Goal: Task Accomplishment & Management: Complete application form

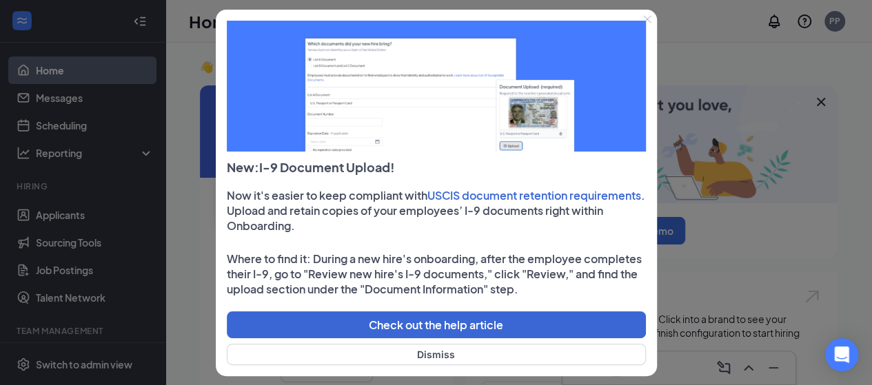
click at [656, 25] on button "Close" at bounding box center [647, 19] width 19 height 19
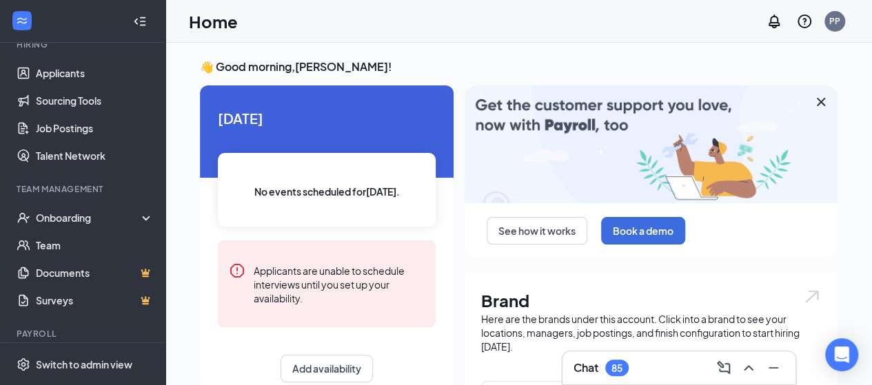
scroll to position [157, 0]
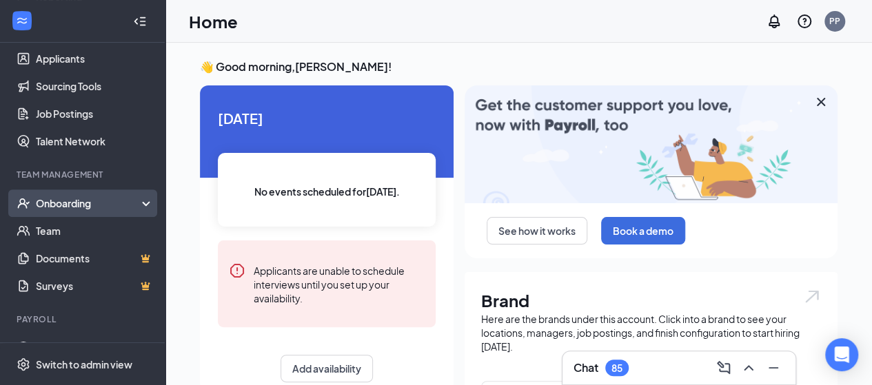
click at [82, 206] on div "Onboarding" at bounding box center [89, 204] width 106 height 14
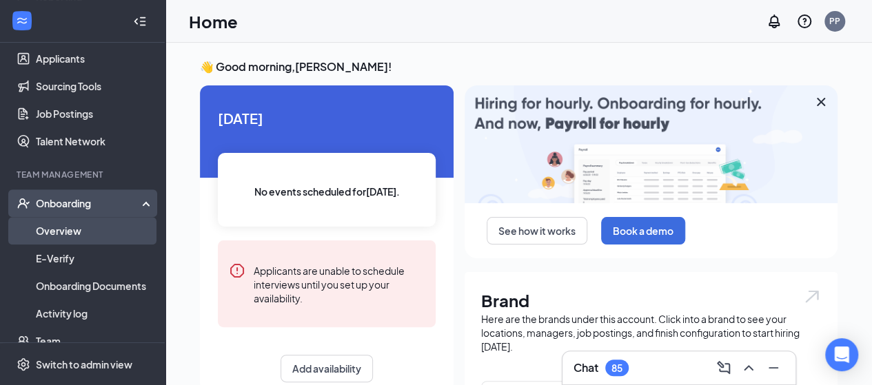
click at [70, 230] on link "Overview" at bounding box center [95, 231] width 118 height 28
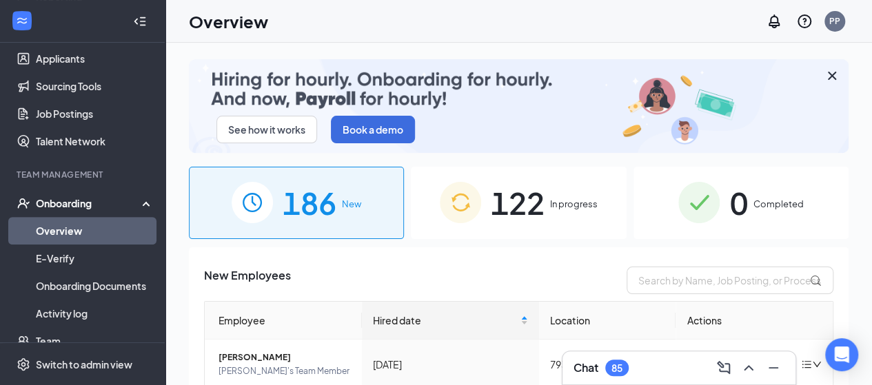
click at [554, 215] on div "122 In progress" at bounding box center [518, 203] width 215 height 72
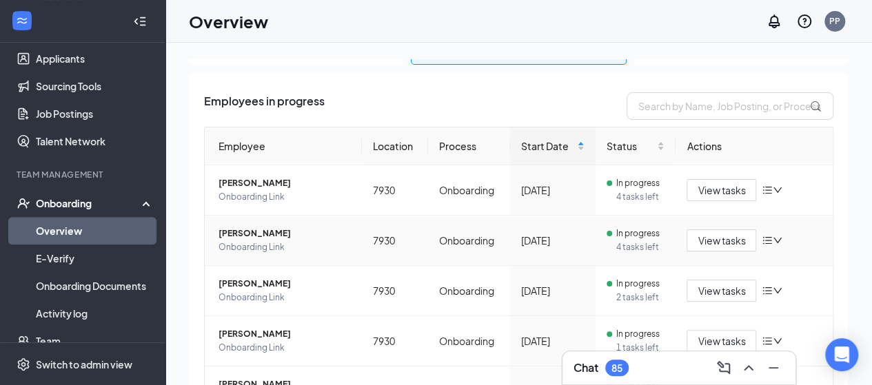
scroll to position [175, 0]
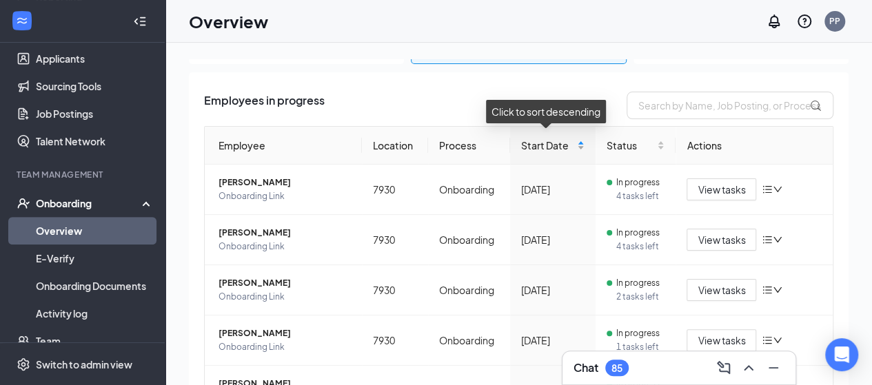
click at [576, 144] on div "Start Date" at bounding box center [552, 145] width 63 height 15
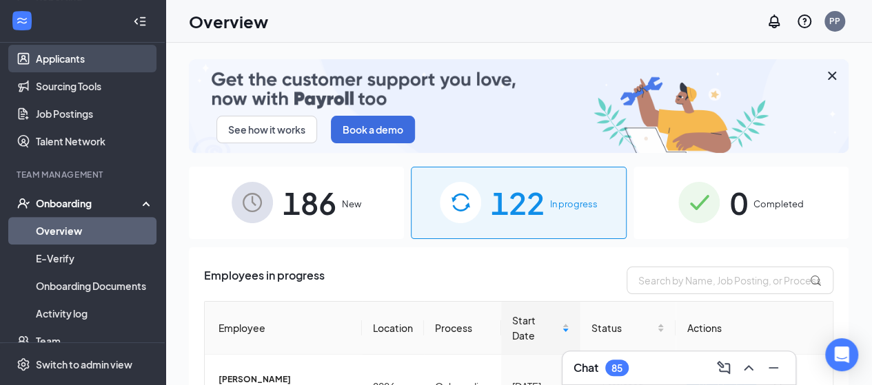
click at [77, 57] on link "Applicants" at bounding box center [95, 59] width 118 height 28
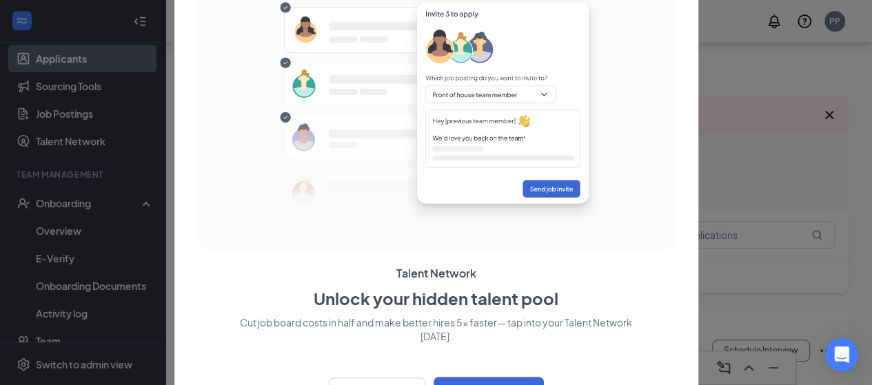
scroll to position [30, 0]
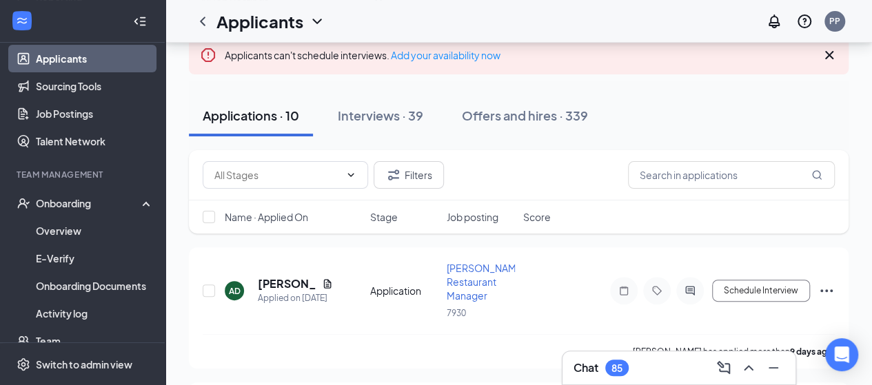
scroll to position [99, 0]
click at [729, 188] on input "text" at bounding box center [731, 176] width 207 height 28
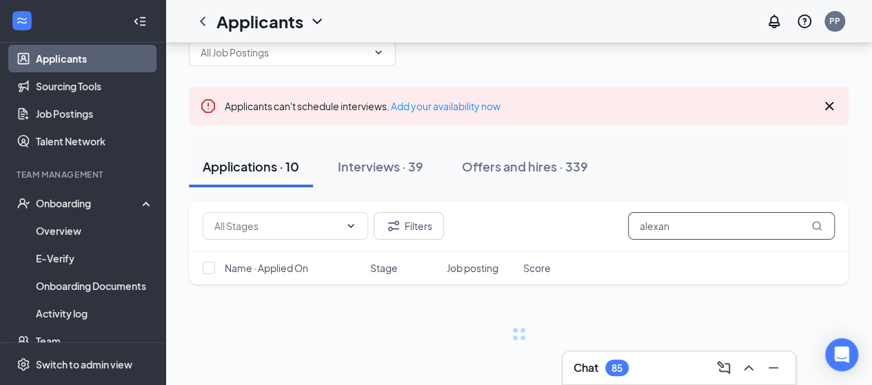
scroll to position [48, 0]
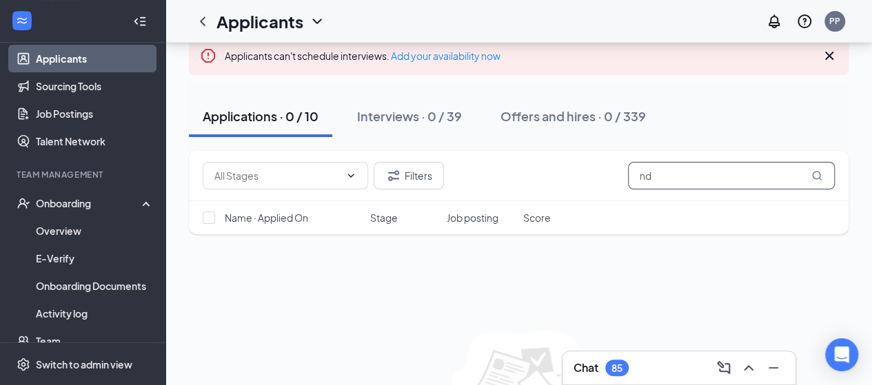
type input "d"
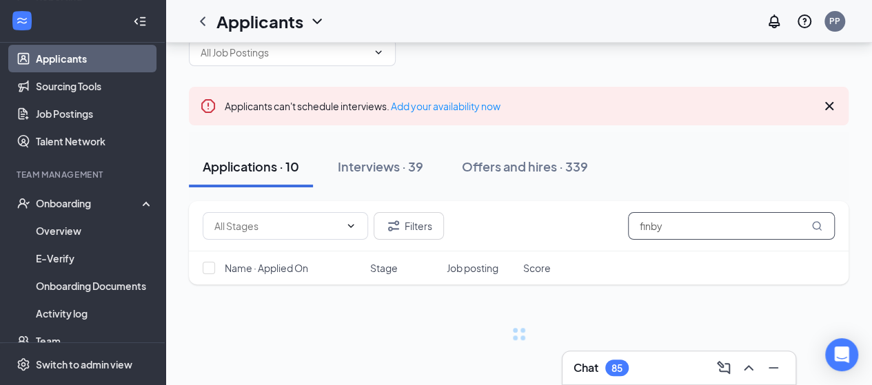
scroll to position [48, 0]
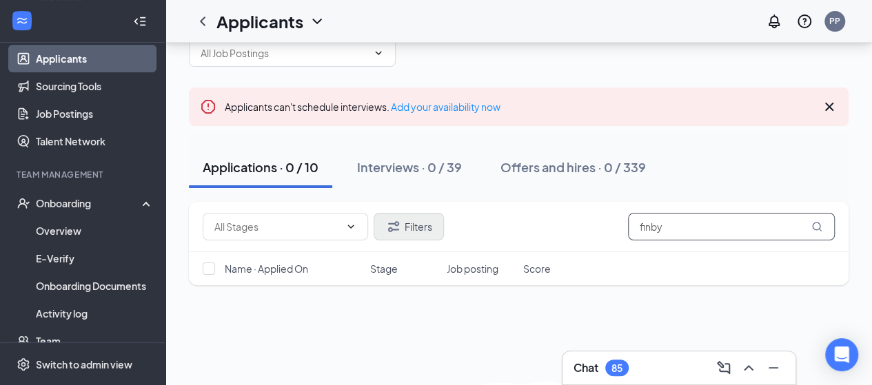
scroll to position [99, 0]
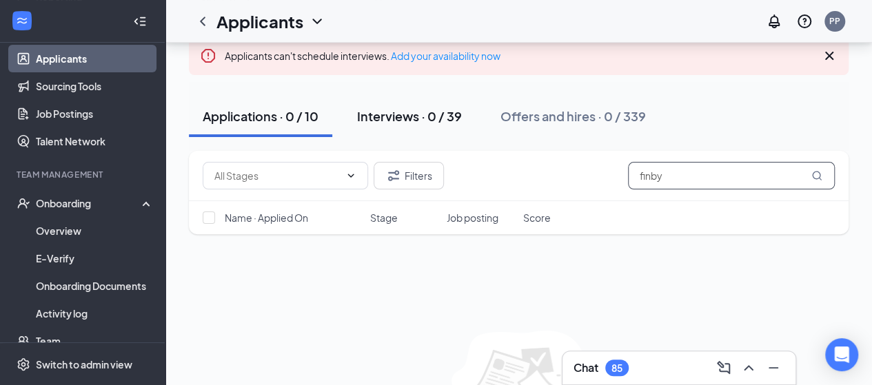
type input "finby"
click at [405, 114] on div "Interviews · 0 / 39" at bounding box center [409, 116] width 105 height 17
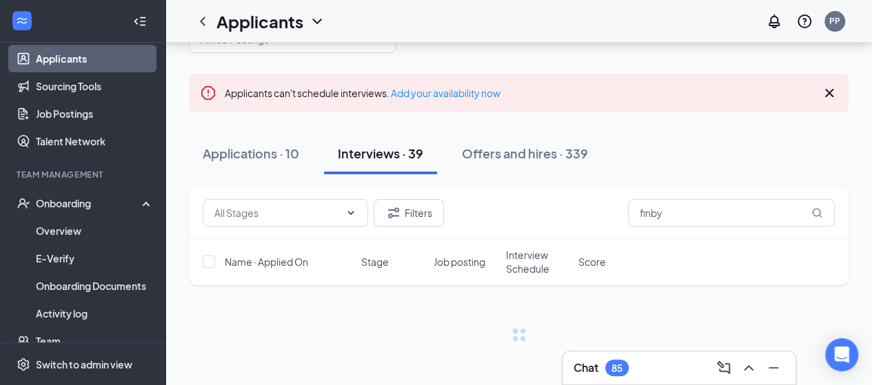
scroll to position [99, 0]
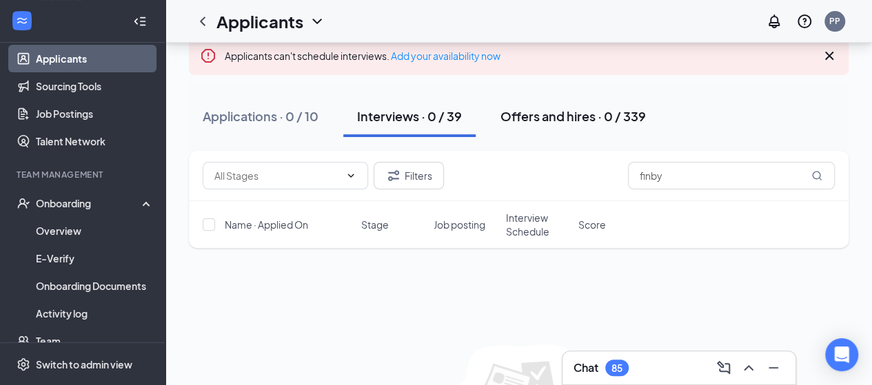
click at [570, 119] on div "Offers and hires · 0 / 339" at bounding box center [574, 116] width 146 height 17
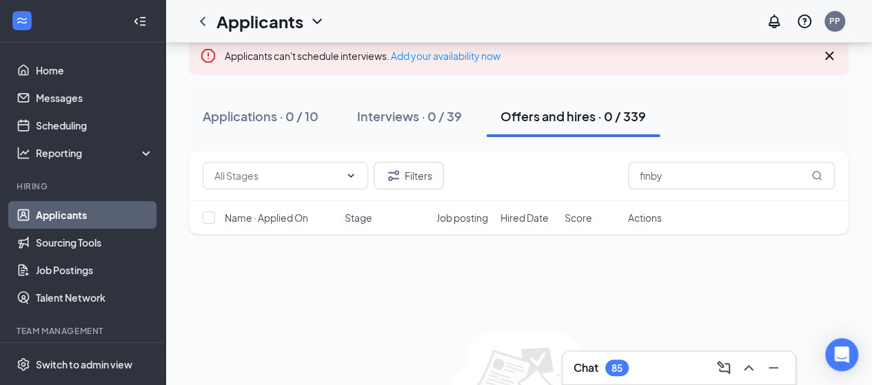
click at [846, 19] on div "PP" at bounding box center [835, 22] width 28 height 28
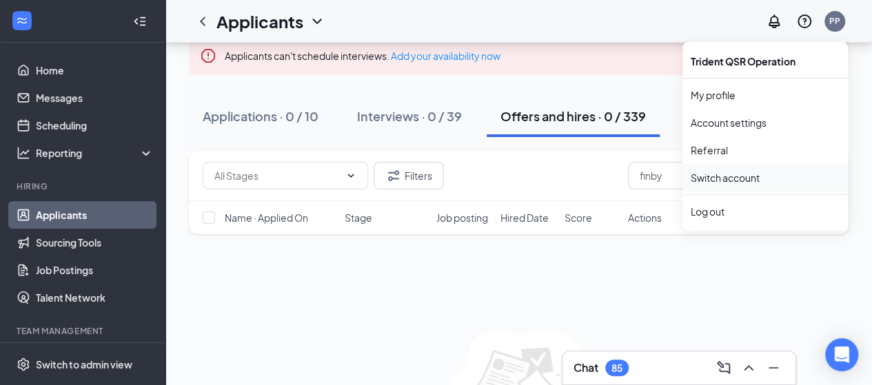
click at [731, 175] on link "Switch account" at bounding box center [725, 178] width 69 height 12
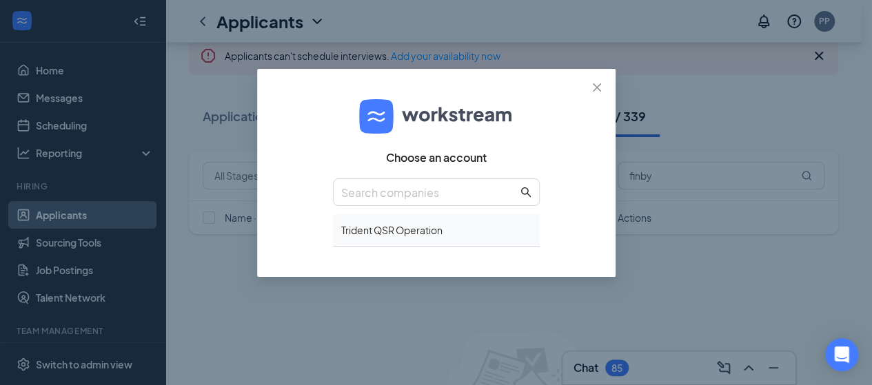
click at [394, 233] on div "Trident QSR Operation" at bounding box center [436, 230] width 207 height 32
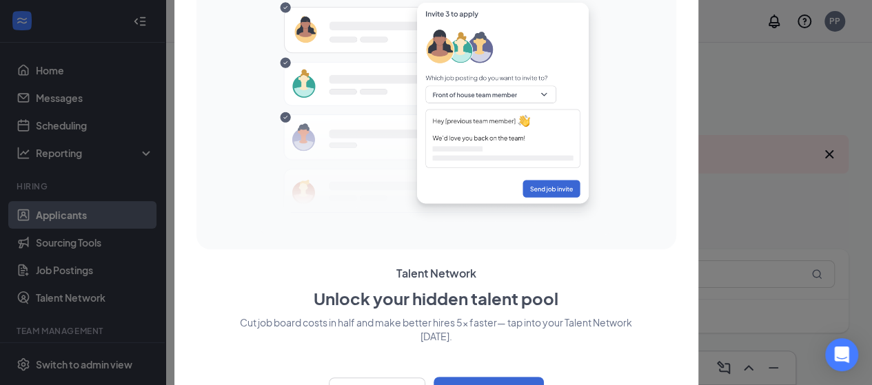
drag, startPoint x: 843, startPoint y: 8, endPoint x: 601, endPoint y: 199, distance: 308.2
click at [601, 199] on img at bounding box center [436, 110] width 350 height 251
click at [832, 165] on div at bounding box center [436, 192] width 872 height 385
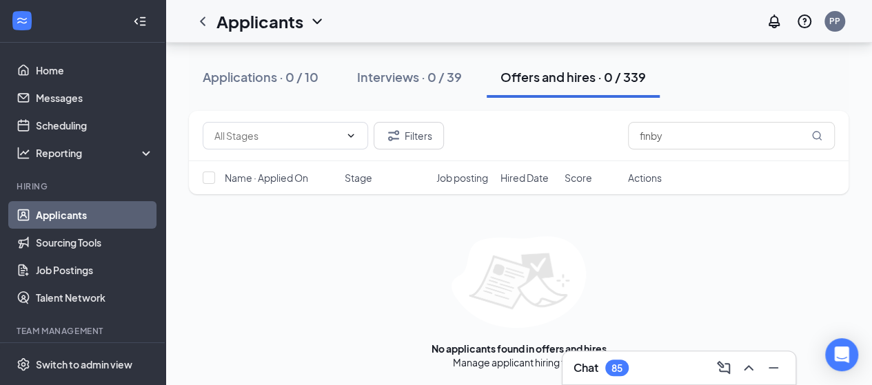
scroll to position [189, 0]
click at [201, 23] on icon "ChevronLeft" at bounding box center [202, 21] width 17 height 17
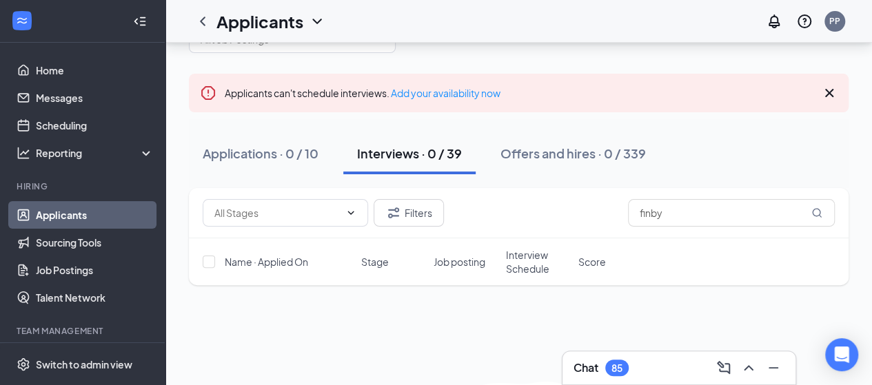
scroll to position [38, 0]
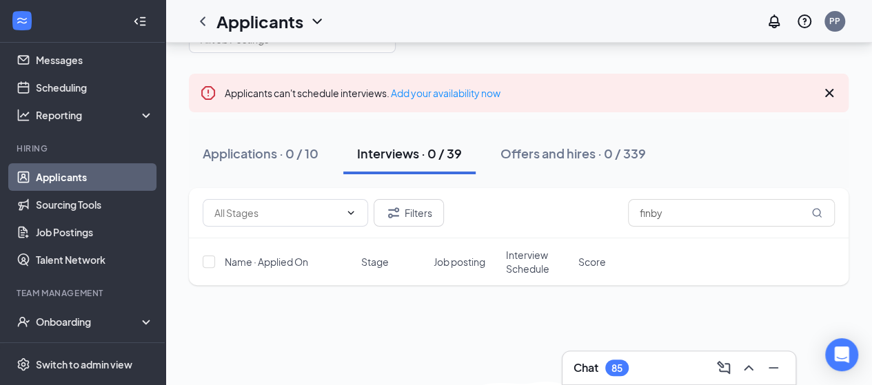
click at [61, 176] on link "Applicants" at bounding box center [95, 177] width 118 height 28
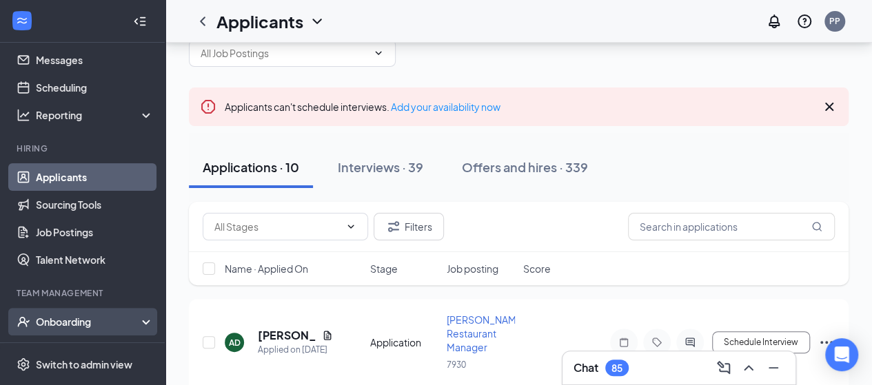
scroll to position [61, 0]
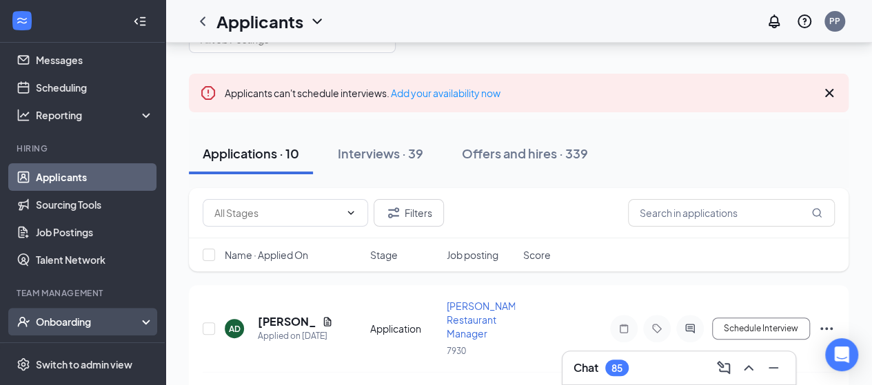
click at [68, 326] on div "Onboarding" at bounding box center [89, 322] width 106 height 14
click at [93, 319] on div "Onboarding" at bounding box center [89, 322] width 106 height 14
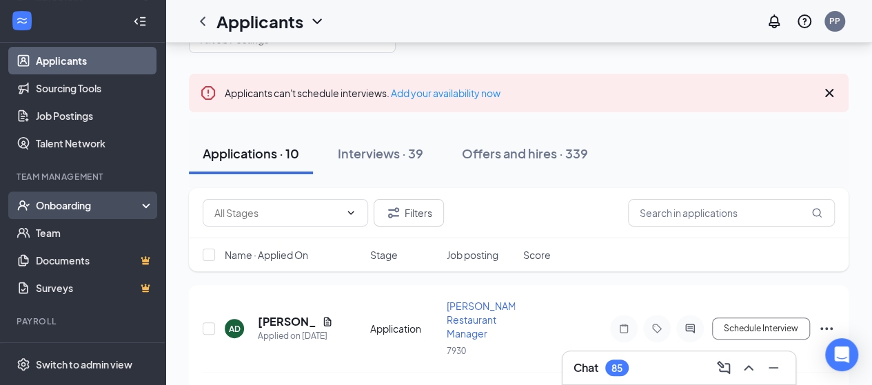
scroll to position [154, 0]
click at [62, 212] on div "Onboarding" at bounding box center [89, 206] width 106 height 14
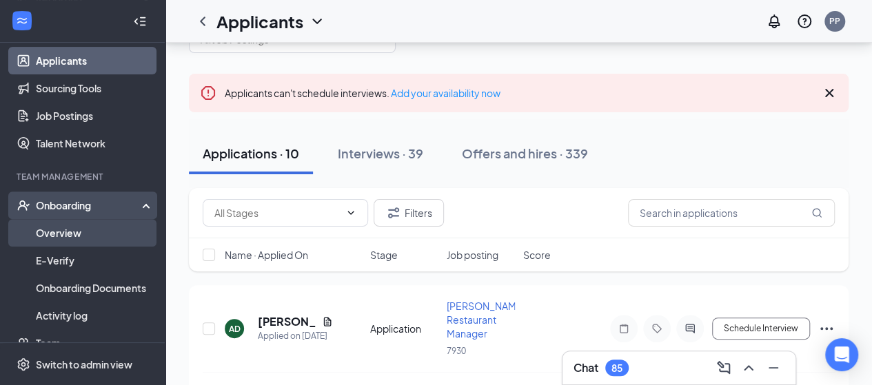
click at [63, 230] on link "Overview" at bounding box center [95, 233] width 118 height 28
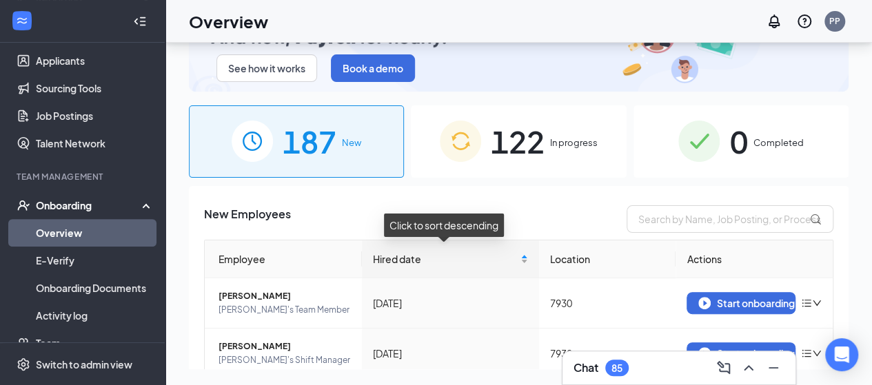
click at [521, 261] on div "Hired date" at bounding box center [450, 259] width 155 height 15
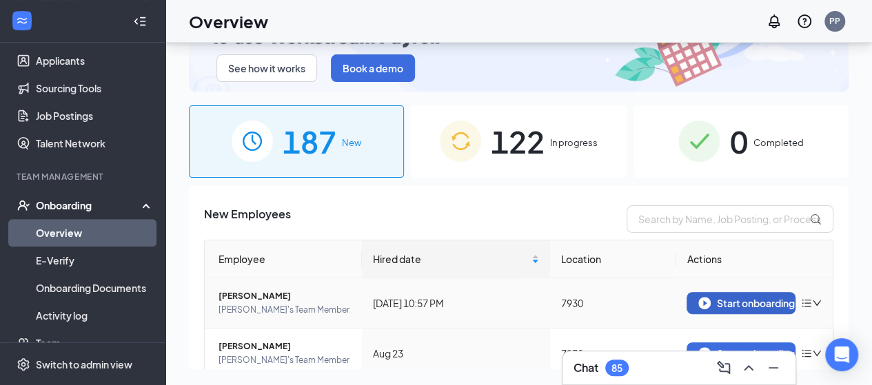
click at [739, 303] on div "Start onboarding" at bounding box center [742, 303] width 86 height 12
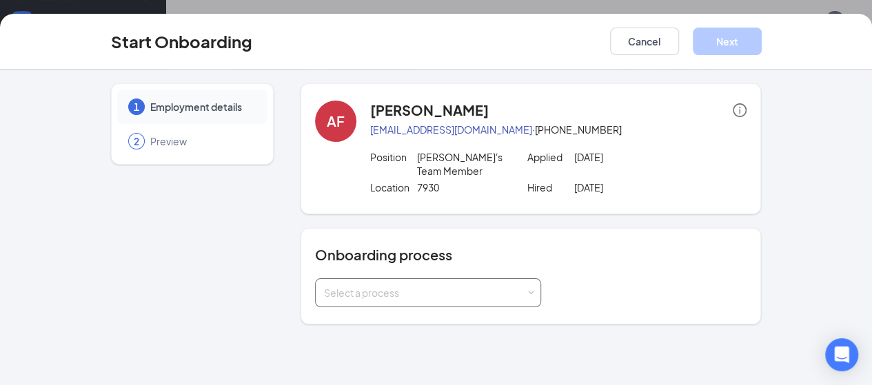
click at [484, 286] on div "Select a process" at bounding box center [425, 293] width 202 height 14
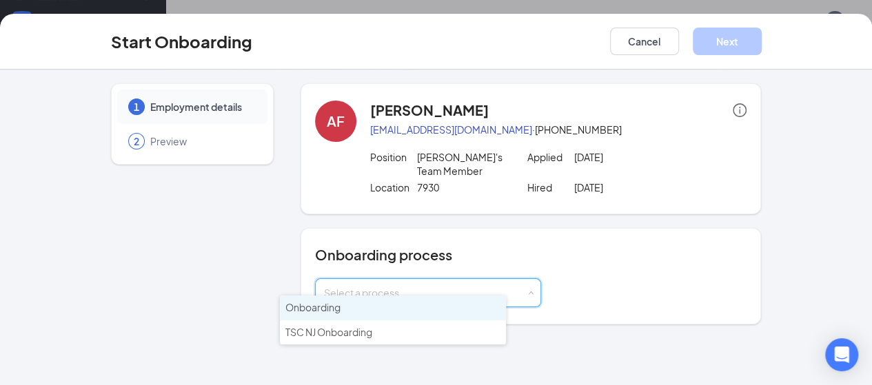
click at [315, 312] on span "Onboarding" at bounding box center [312, 307] width 55 height 12
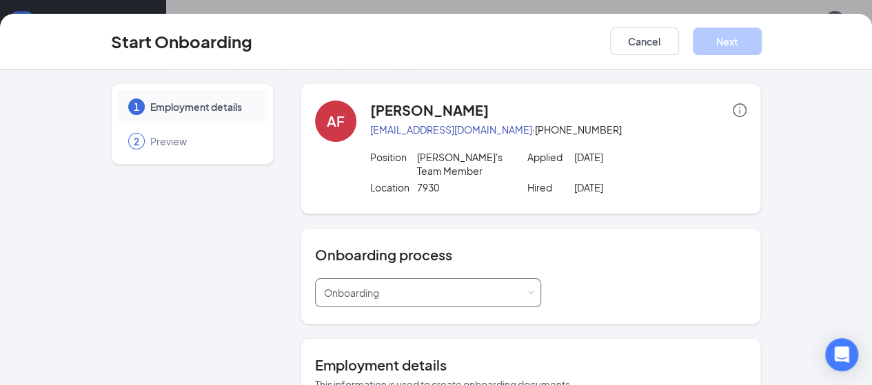
click at [485, 279] on div "Select a process Onboarding" at bounding box center [428, 293] width 208 height 28
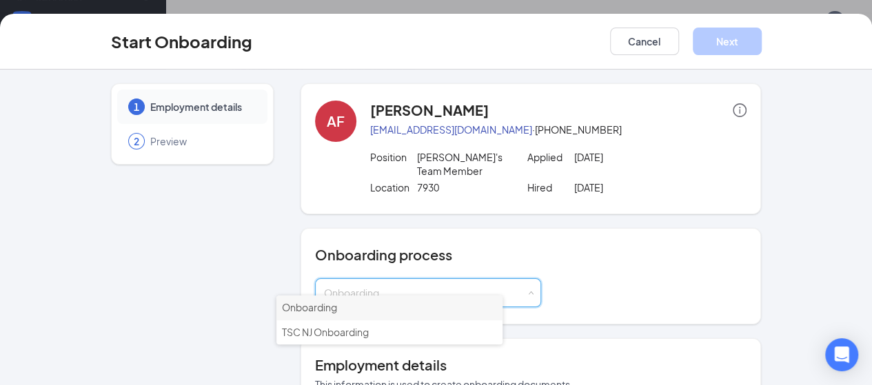
click at [334, 304] on span "Onboarding" at bounding box center [309, 307] width 55 height 12
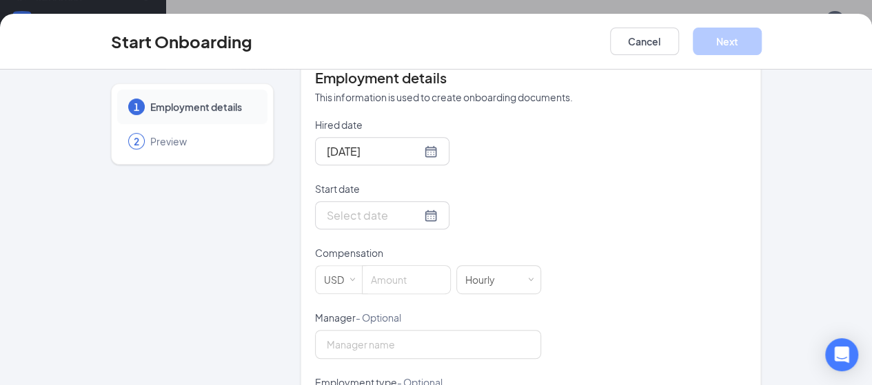
scroll to position [289, 0]
click at [361, 211] on div at bounding box center [382, 214] width 134 height 28
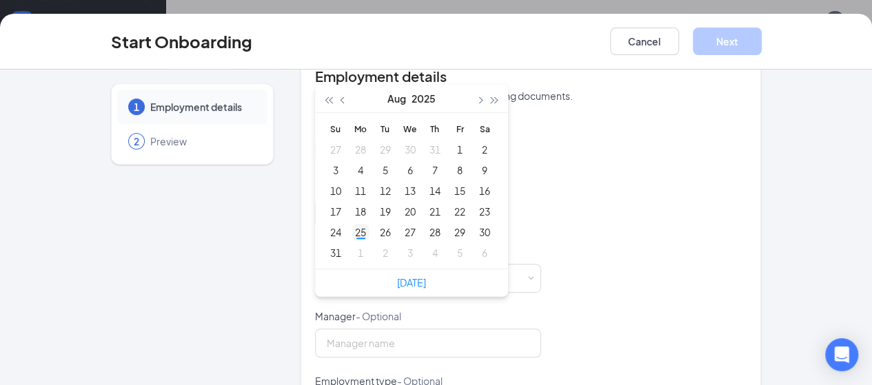
type input "Aug 25, 2025"
click at [352, 224] on div "25" at bounding box center [360, 232] width 17 height 17
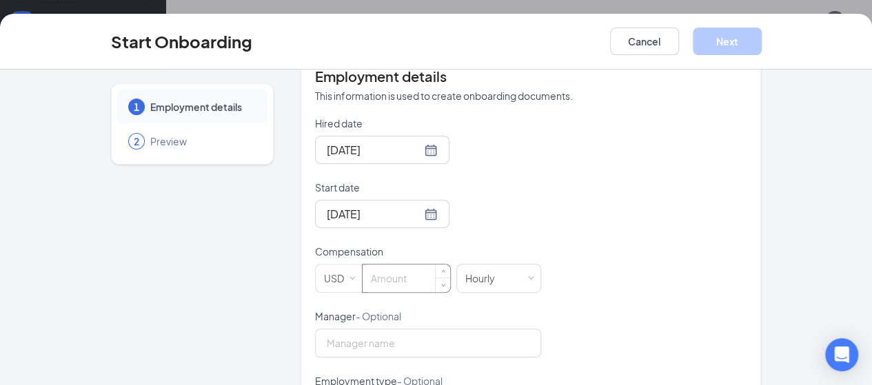
click at [363, 265] on input at bounding box center [407, 279] width 88 height 28
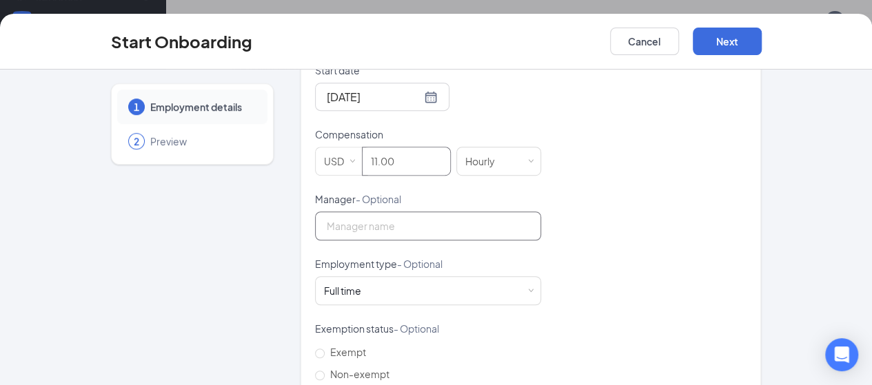
scroll to position [407, 0]
type input "11"
click at [315, 370] on input "Non-exempt" at bounding box center [320, 375] width 10 height 10
radio input "true"
click at [762, 36] on button "Next" at bounding box center [727, 42] width 69 height 28
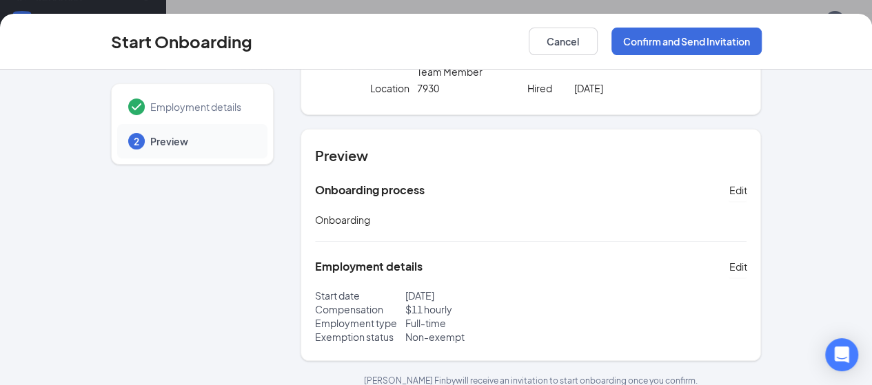
scroll to position [61, 0]
click at [762, 48] on button "Confirm and Send Invitation" at bounding box center [687, 42] width 150 height 28
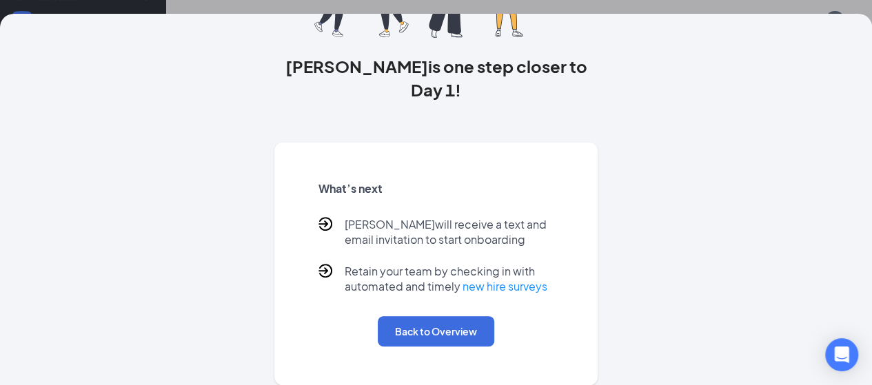
scroll to position [62, 0]
click at [405, 339] on button "Back to Overview" at bounding box center [436, 332] width 117 height 30
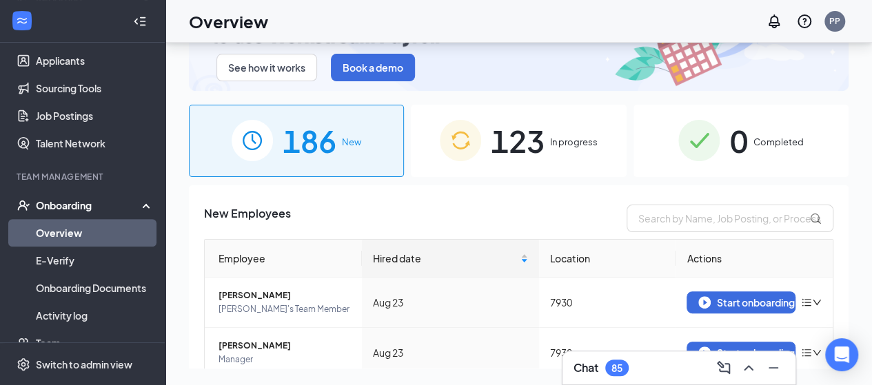
click at [504, 156] on span "123" at bounding box center [518, 141] width 54 height 48
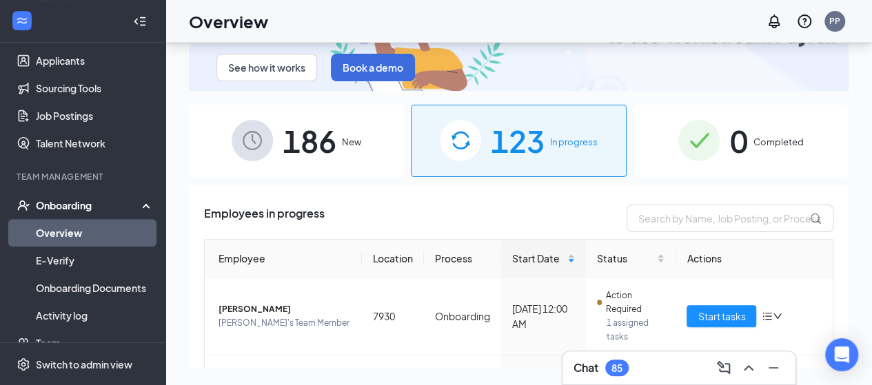
click at [66, 204] on div "Onboarding" at bounding box center [89, 206] width 106 height 14
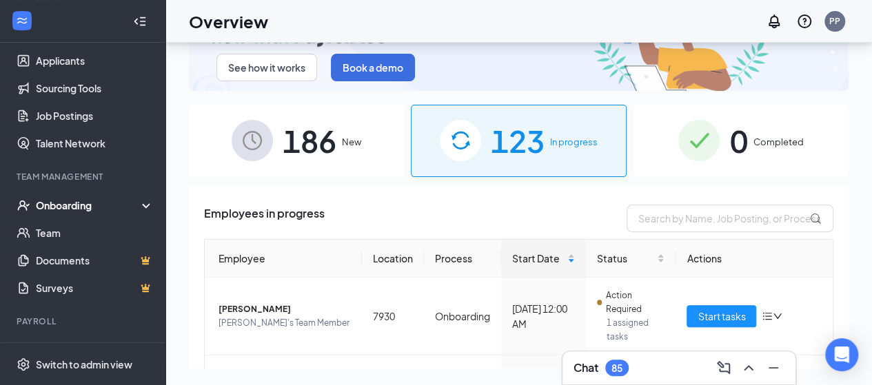
click at [183, 275] on div "See how it works Book a demo 186 New 123 In progress 0 Completed Employees in p…" at bounding box center [519, 183] width 707 height 405
